Goal: Information Seeking & Learning: Learn about a topic

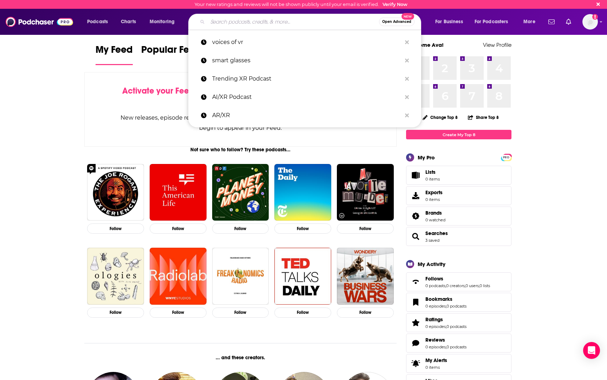
click at [278, 22] on input "Search podcasts, credits, & more..." at bounding box center [294, 21] width 172 height 11
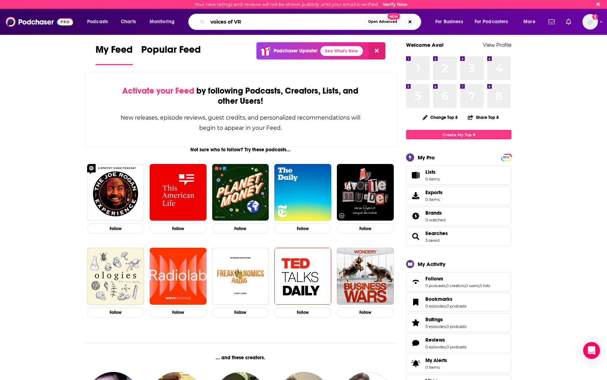
type input "voices of VR"
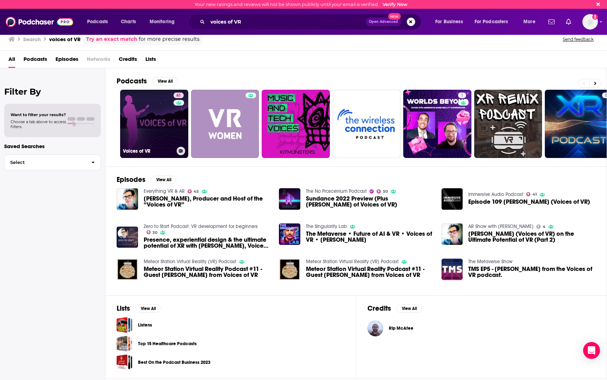
click at [157, 124] on link "61 Voices of VR" at bounding box center [154, 124] width 68 height 68
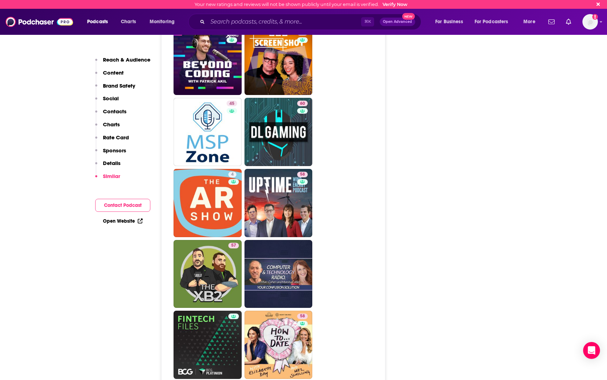
scroll to position [1822, 0]
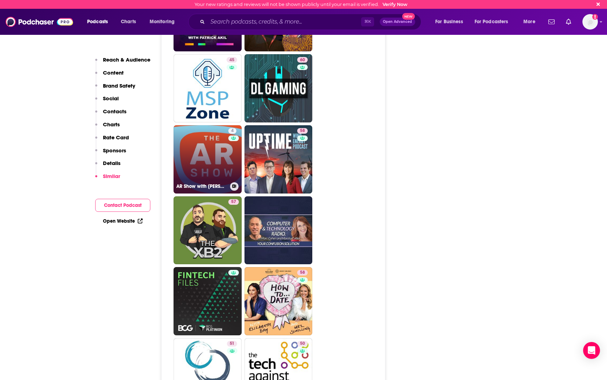
click at [202, 125] on link "4 AR Show with [PERSON_NAME]" at bounding box center [208, 159] width 68 height 68
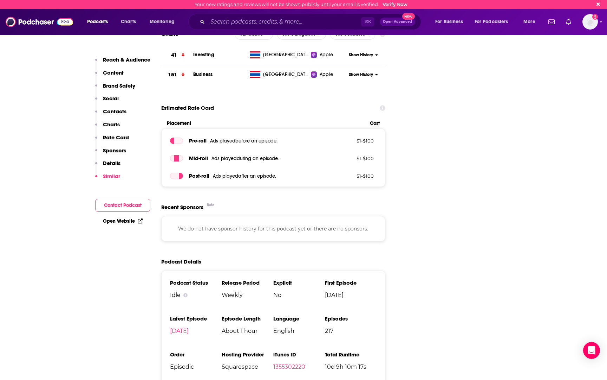
scroll to position [788, 0]
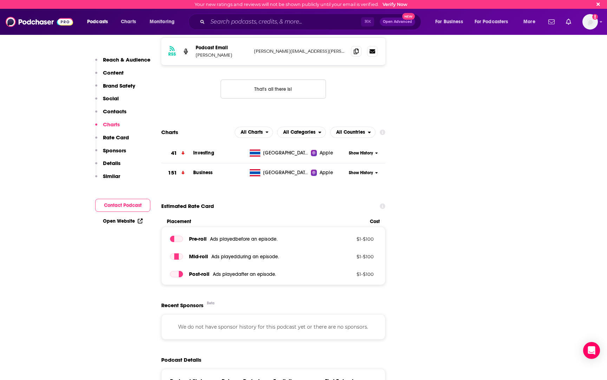
type input "[URL][DOMAIN_NAME]"
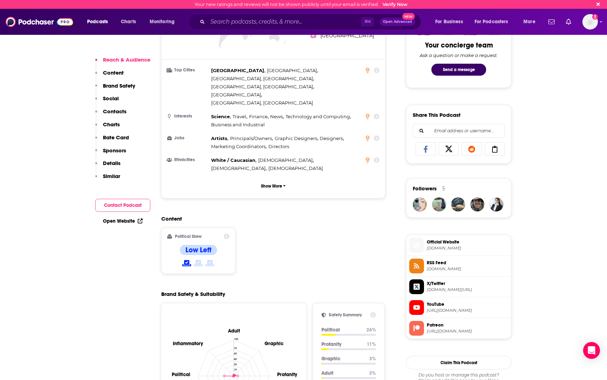
scroll to position [422, 0]
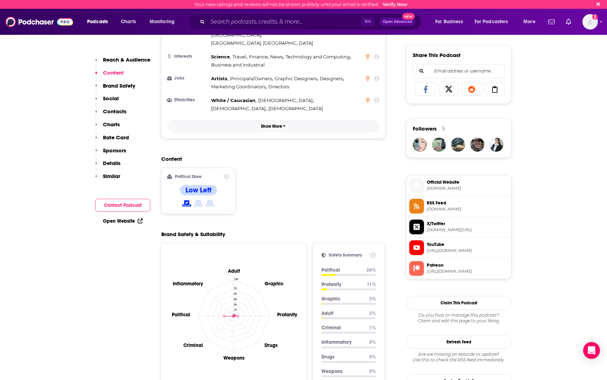
click at [277, 124] on p "Show More" at bounding box center [271, 126] width 21 height 5
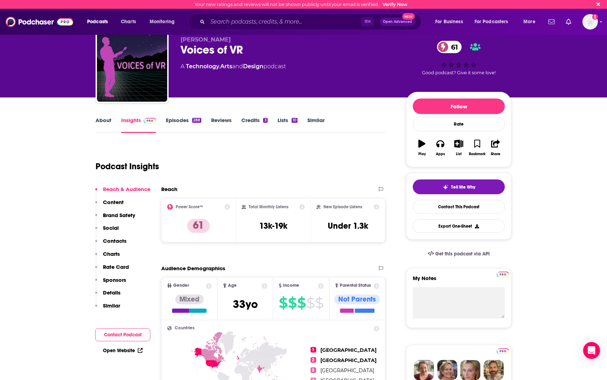
scroll to position [0, 0]
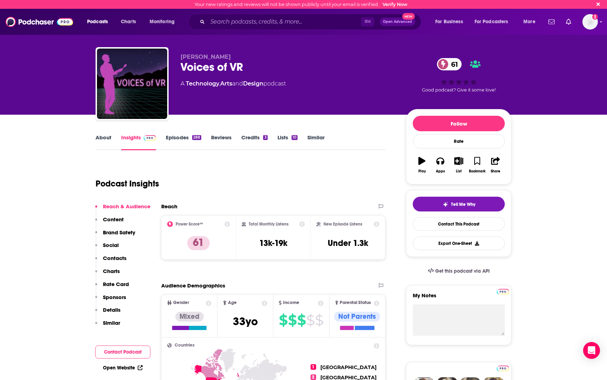
click at [180, 136] on link "Episodes 288" at bounding box center [184, 142] width 36 height 16
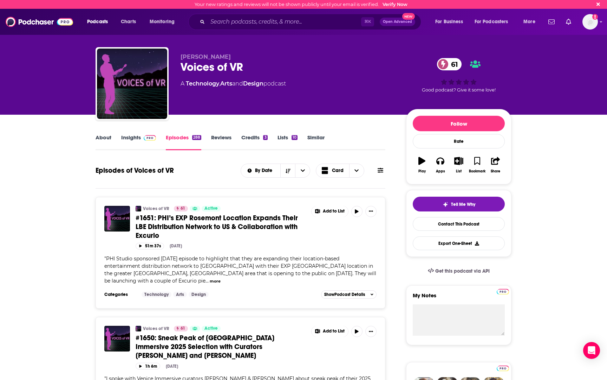
click at [102, 139] on link "About" at bounding box center [104, 142] width 16 height 16
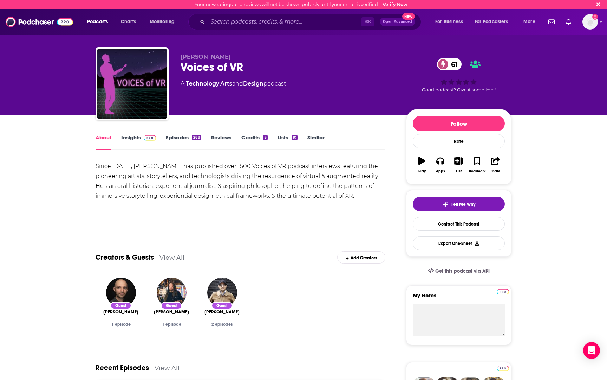
click at [180, 136] on link "Episodes 288" at bounding box center [184, 142] width 36 height 16
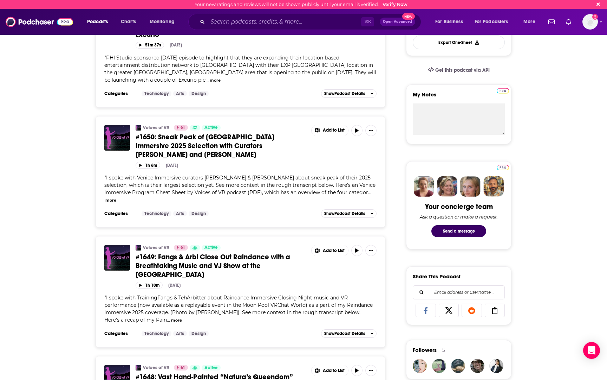
scroll to position [39, 0]
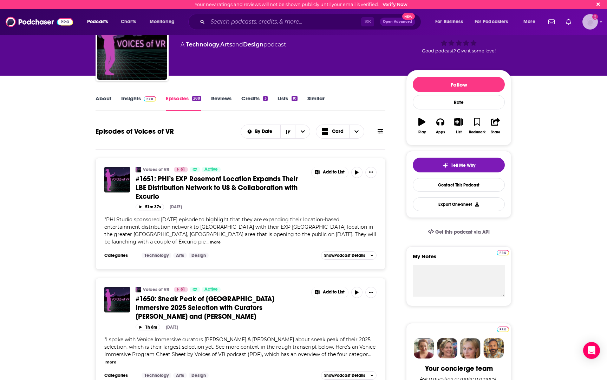
click at [602, 22] on icon "Show profile menu" at bounding box center [601, 22] width 3 height 4
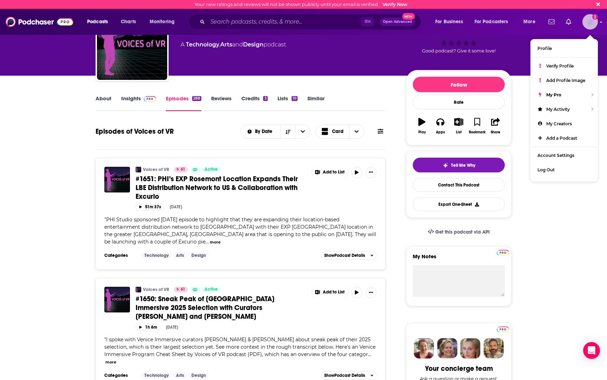
click at [602, 22] on icon "Show profile menu" at bounding box center [601, 21] width 2 height 1
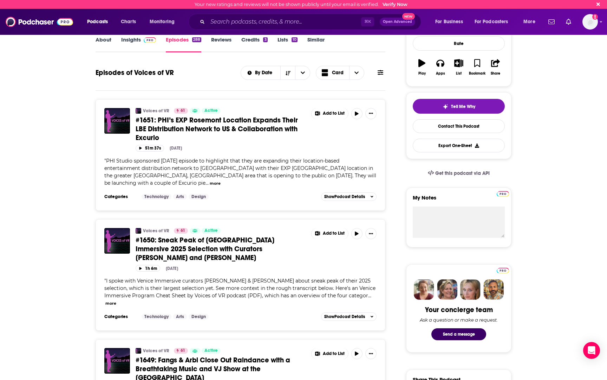
scroll to position [122, 0]
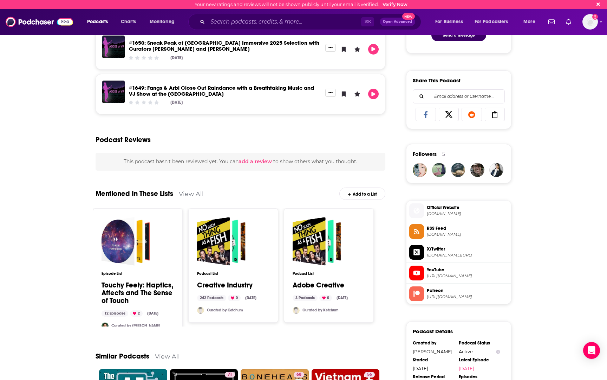
scroll to position [573, 0]
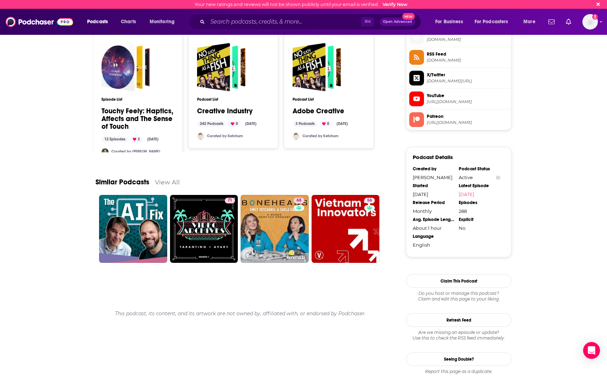
click at [173, 178] on link "View All" at bounding box center [167, 181] width 25 height 7
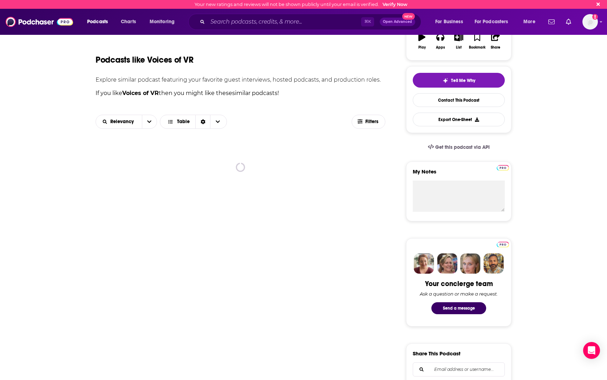
scroll to position [133, 0]
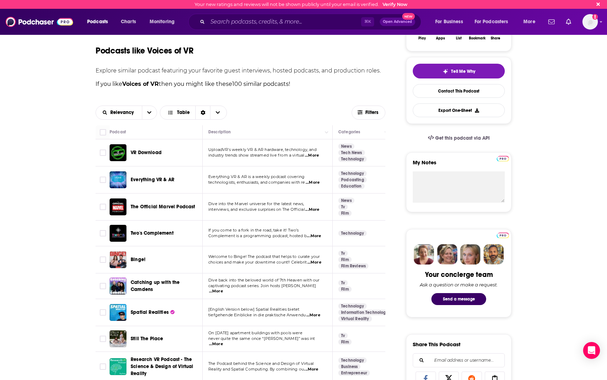
click at [140, 153] on span "VR Download" at bounding box center [146, 152] width 31 height 6
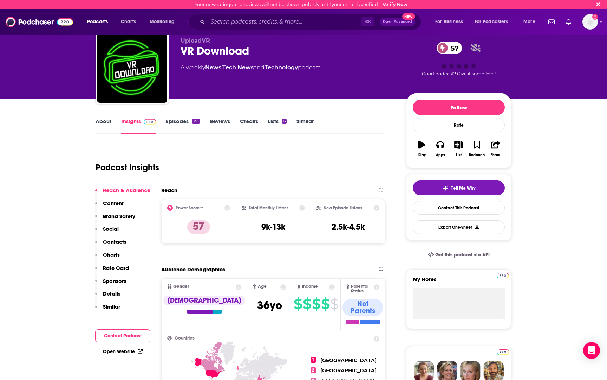
scroll to position [1, 0]
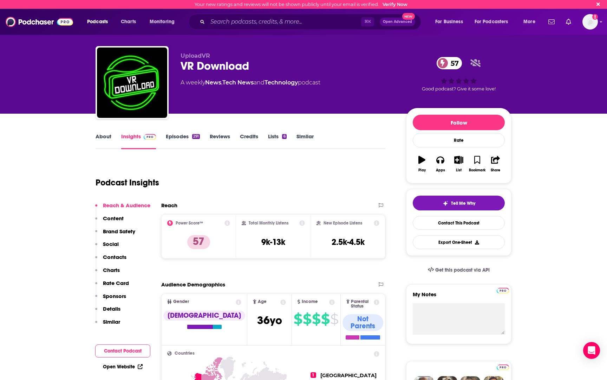
click at [105, 137] on link "About" at bounding box center [104, 141] width 16 height 16
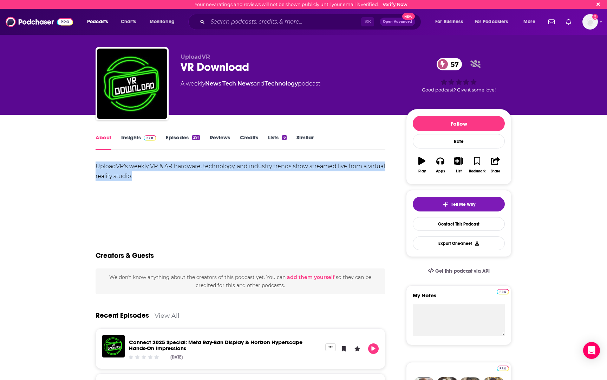
drag, startPoint x: 144, startPoint y: 179, endPoint x: 92, endPoint y: 161, distance: 55.1
copy div "UploadVR's weekly VR & AR hardware, technology, and industry trends show stream…"
click at [176, 140] on link "Episodes 291" at bounding box center [183, 142] width 34 height 16
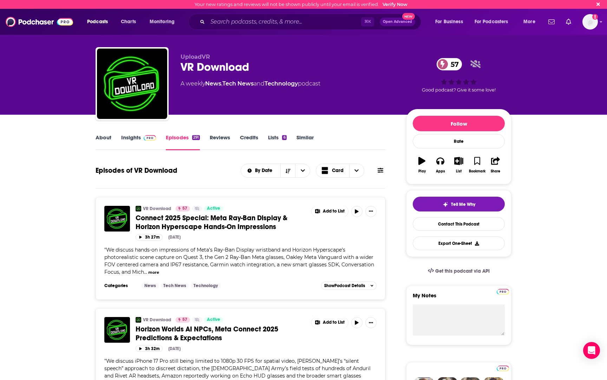
drag, startPoint x: 284, startPoint y: 228, endPoint x: 219, endPoint y: 1, distance: 235.5
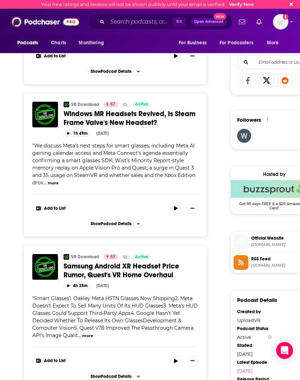
scroll to position [427, 0]
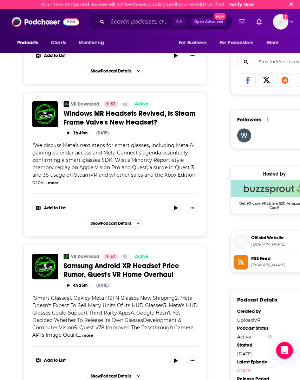
click at [111, 268] on span "Samsung Android XR Headset Price Rumor, Quest's VR Home Overhaul" at bounding box center [122, 270] width 116 height 18
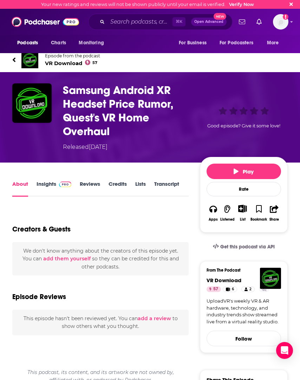
drag, startPoint x: 57, startPoint y: 86, endPoint x: 115, endPoint y: 133, distance: 74.8
click at [115, 133] on div "Samsung Android XR Headset Price Rumor, Quest's VR Home Overhaul Released [DATE…" at bounding box center [150, 117] width 276 height 68
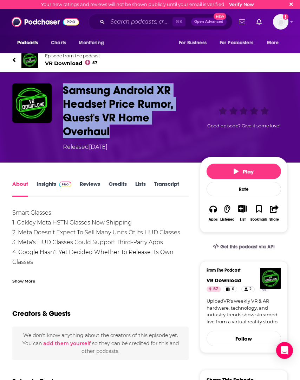
drag, startPoint x: 63, startPoint y: 89, endPoint x: 120, endPoint y: 129, distance: 69.9
click at [120, 129] on h1 "Samsung Android XR Headset Price Rumor, Quest's VR Home Overhaul" at bounding box center [130, 110] width 134 height 55
copy h1 "Samsung Android XR Headset Price Rumor, Quest's VR Home Overhaul"
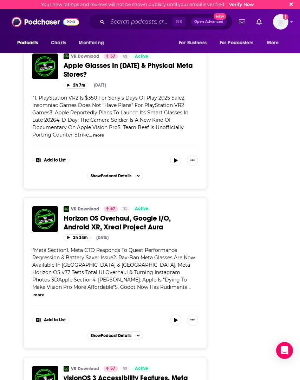
scroll to position [2294, 0]
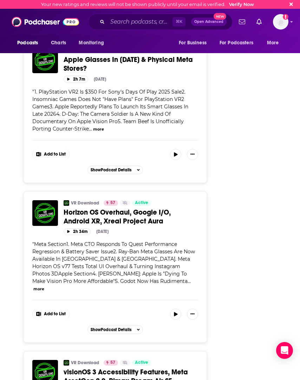
click at [127, 219] on span "Horizon OS Overhaul, Google I/O, Android XR, Xreal Project Aura" at bounding box center [117, 217] width 107 height 18
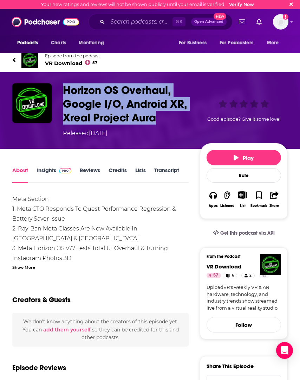
drag, startPoint x: 62, startPoint y: 85, endPoint x: 156, endPoint y: 122, distance: 102.0
click at [156, 122] on div "Horizon OS Overhaul, Google I/O, Android XR, Xreal Project Aura Released [DATE]…" at bounding box center [150, 110] width 276 height 54
copy h1 "Horizon OS Overhaul, Google I/O, Android XR, Xreal Project Aura"
click at [21, 173] on link "About" at bounding box center [20, 175] width 16 height 16
click at [16, 60] on link "Episode from the podcast VR Download 57" at bounding box center [150, 59] width 276 height 17
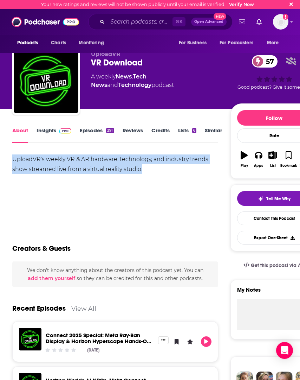
drag, startPoint x: 152, startPoint y: 168, endPoint x: 7, endPoint y: 161, distance: 145.4
copy div "UploadVR's weekly VR & AR hardware, technology, and industry trends show stream…"
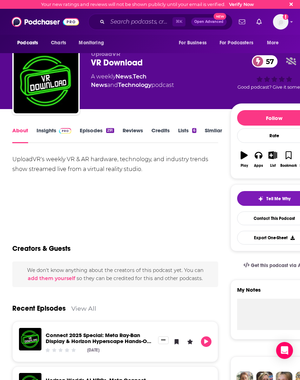
click at [102, 179] on div "UploadVR's weekly VR & AR hardware, technology, and industry trends show stream…" at bounding box center [115, 178] width 206 height 49
click at [48, 132] on link "Insights" at bounding box center [54, 135] width 35 height 16
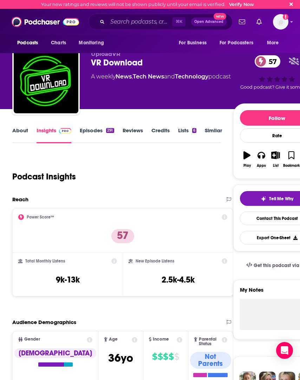
click at [98, 133] on link "Episodes 291" at bounding box center [97, 135] width 34 height 16
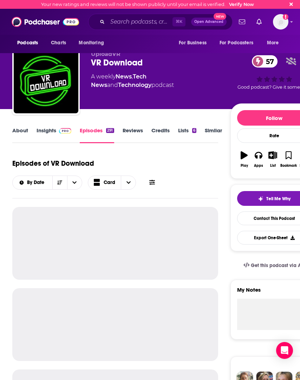
click at [47, 132] on link "Insights" at bounding box center [54, 135] width 35 height 16
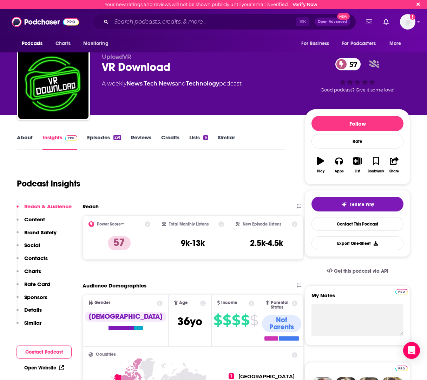
scroll to position [295, 0]
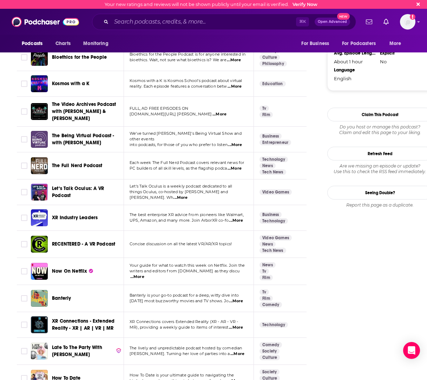
scroll to position [831, 0]
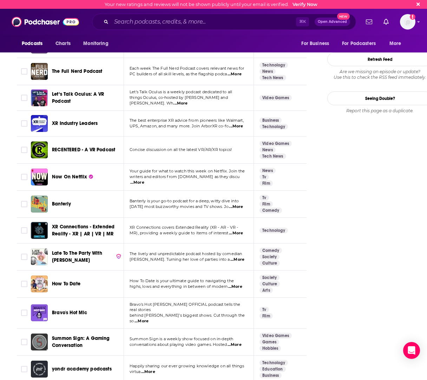
click at [237, 233] on span "...More" at bounding box center [236, 233] width 14 height 6
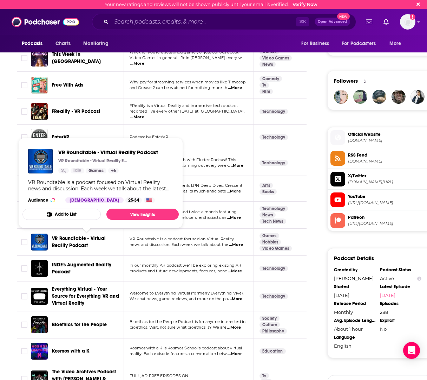
scroll to position [155, 0]
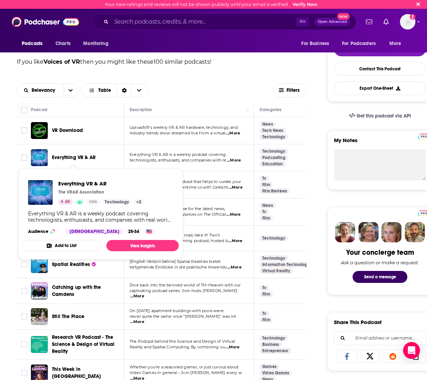
click at [81, 155] on span "Everything VR & AR" at bounding box center [74, 157] width 44 height 6
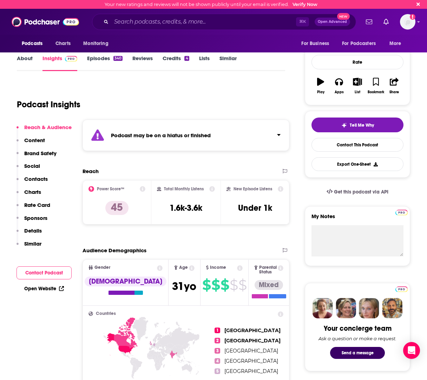
scroll to position [245, 0]
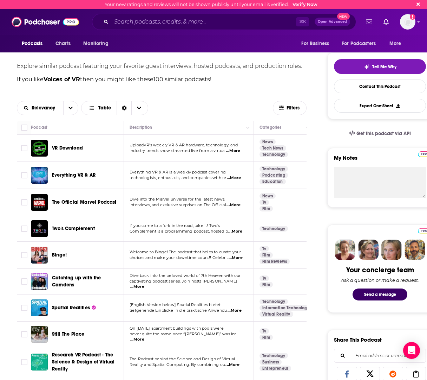
scroll to position [132, 0]
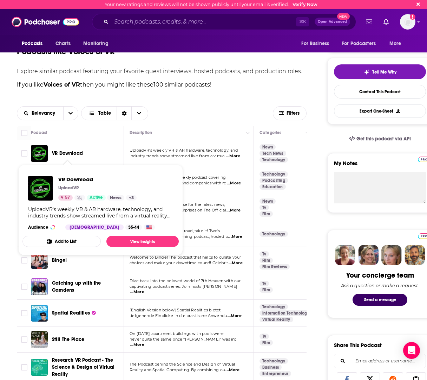
click at [78, 154] on span "VR Download" at bounding box center [67, 153] width 31 height 6
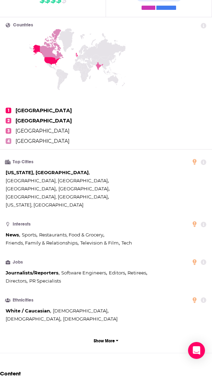
scroll to position [375, 0]
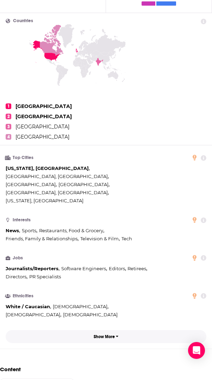
click at [110, 334] on p "Show More" at bounding box center [104, 336] width 21 height 5
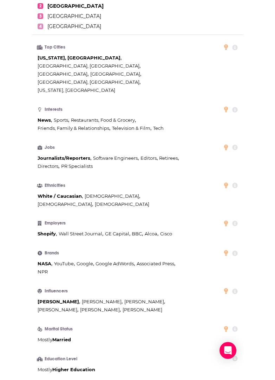
scroll to position [504, 0]
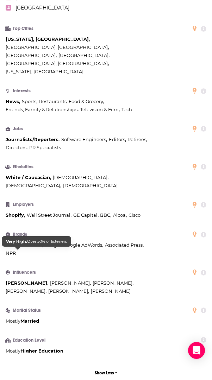
click at [22, 280] on span "[PERSON_NAME]" at bounding box center [26, 283] width 41 height 6
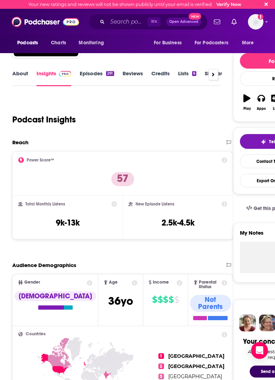
scroll to position [41, 0]
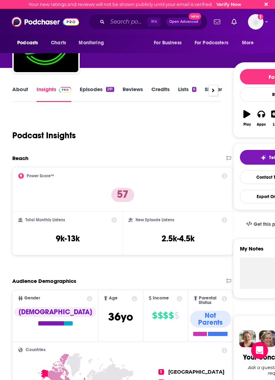
click at [89, 89] on link "Episodes 291" at bounding box center [97, 94] width 34 height 16
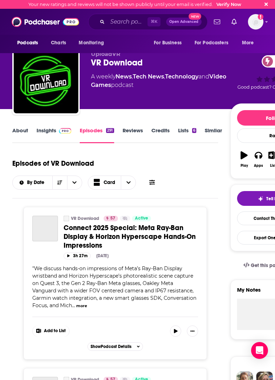
scroll to position [83, 0]
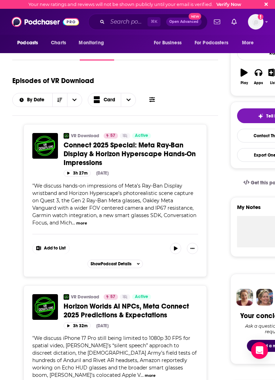
click at [81, 225] on button "more" at bounding box center [81, 223] width 11 height 6
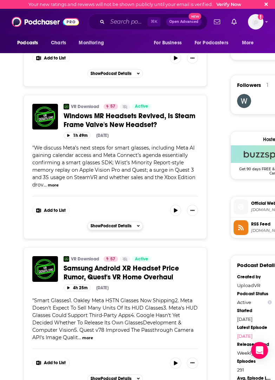
scroll to position [570, 0]
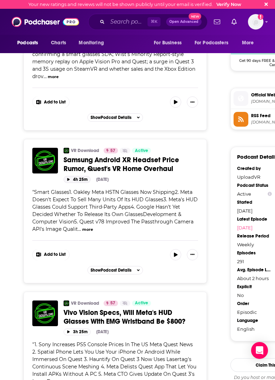
click at [79, 182] on button "4h 25m" at bounding box center [77, 179] width 27 height 7
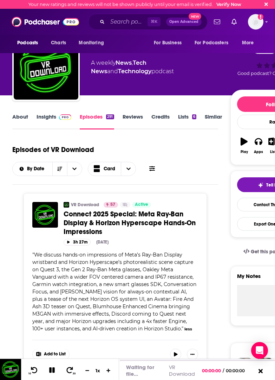
scroll to position [0, 0]
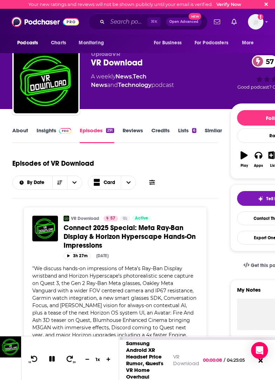
click at [53, 358] on icon at bounding box center [52, 359] width 6 height 6
click at [51, 358] on icon at bounding box center [52, 358] width 6 height 7
click at [127, 131] on link "Reviews" at bounding box center [133, 135] width 20 height 16
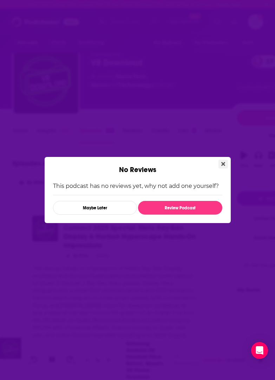
click at [225, 161] on button "Close" at bounding box center [223, 164] width 9 height 9
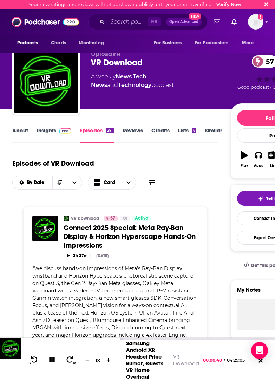
click at [25, 134] on link "About" at bounding box center [20, 135] width 16 height 16
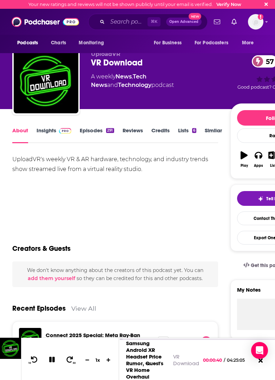
click at [55, 130] on link "Insights" at bounding box center [54, 135] width 35 height 16
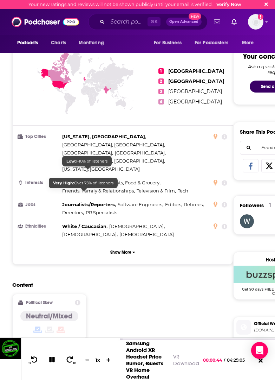
scroll to position [348, 0]
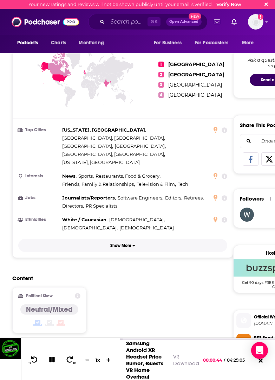
click at [124, 243] on p "Show More" at bounding box center [120, 245] width 21 height 5
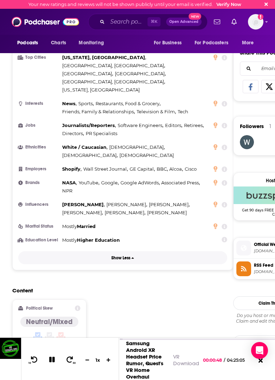
scroll to position [473, 0]
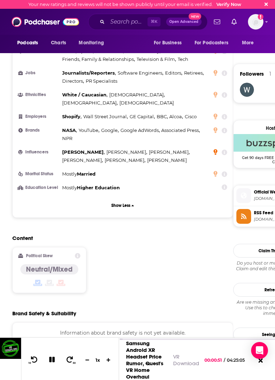
click at [217, 149] on icon at bounding box center [216, 152] width 4 height 6
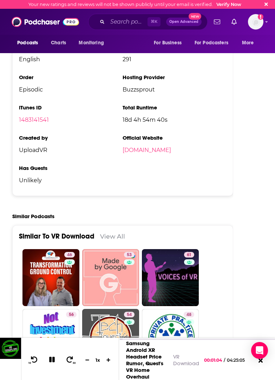
scroll to position [1496, 0]
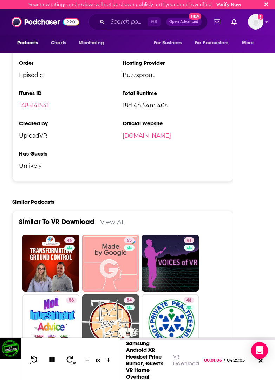
click at [141, 132] on link "[DOMAIN_NAME]" at bounding box center [147, 135] width 49 height 7
click at [49, 360] on icon at bounding box center [52, 359] width 6 height 6
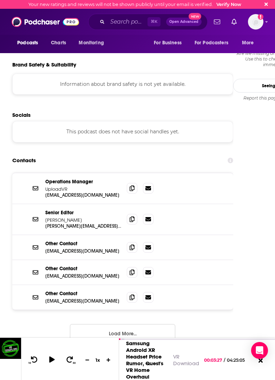
scroll to position [721, 0]
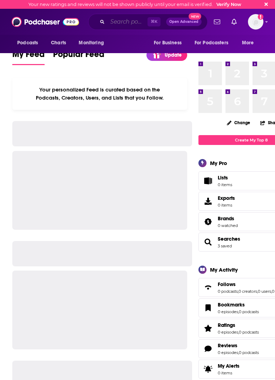
click at [127, 22] on input "Search podcasts, credits, & more..." at bounding box center [128, 21] width 40 height 11
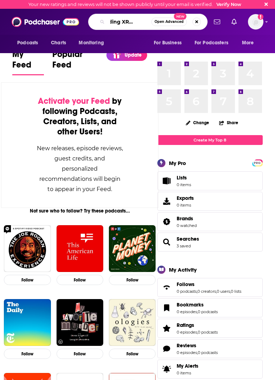
scroll to position [0, 16]
type input "Trending XR Podcast"
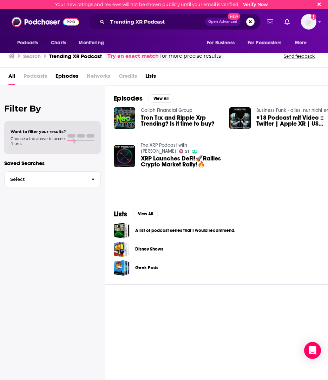
click at [12, 73] on span "All" at bounding box center [11, 77] width 7 height 14
click at [40, 73] on span "Podcasts" at bounding box center [36, 77] width 24 height 14
click at [164, 96] on button "View All" at bounding box center [160, 98] width 25 height 8
